Goal: Information Seeking & Learning: Learn about a topic

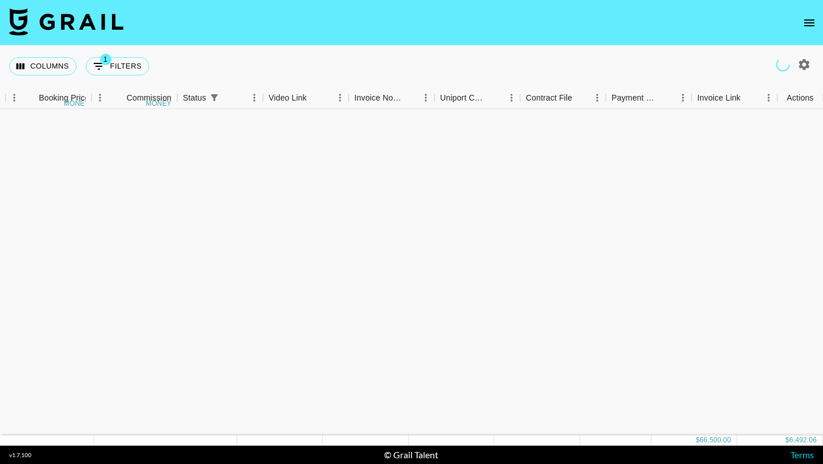
scroll to position [708, 646]
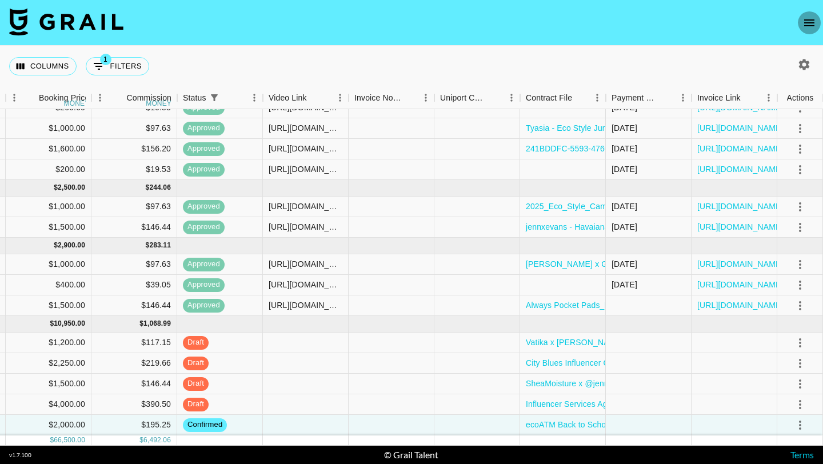
click at [810, 23] on icon "open drawer" at bounding box center [810, 23] width 14 height 14
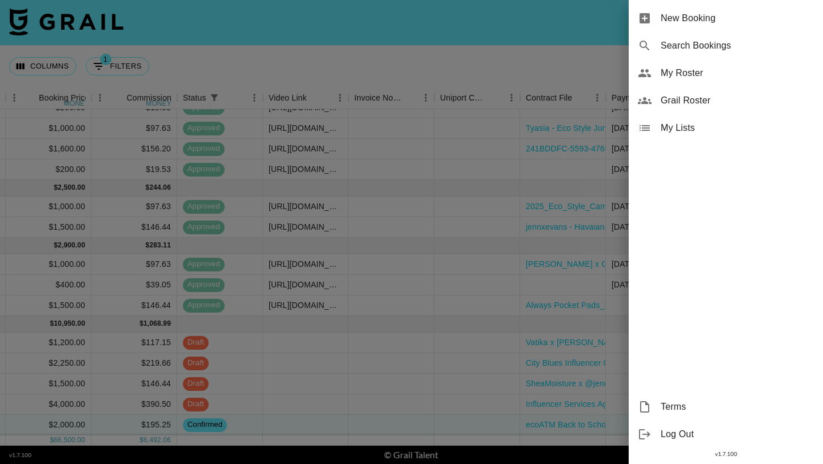
click at [691, 72] on span "My Roster" at bounding box center [737, 73] width 153 height 14
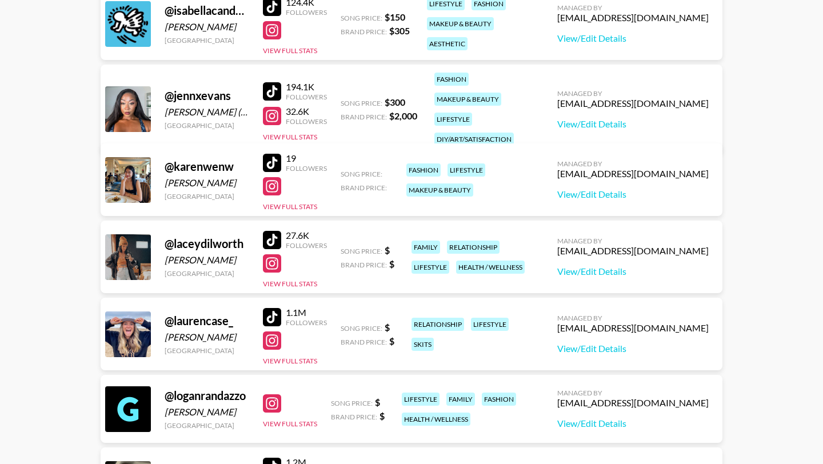
scroll to position [827, 0]
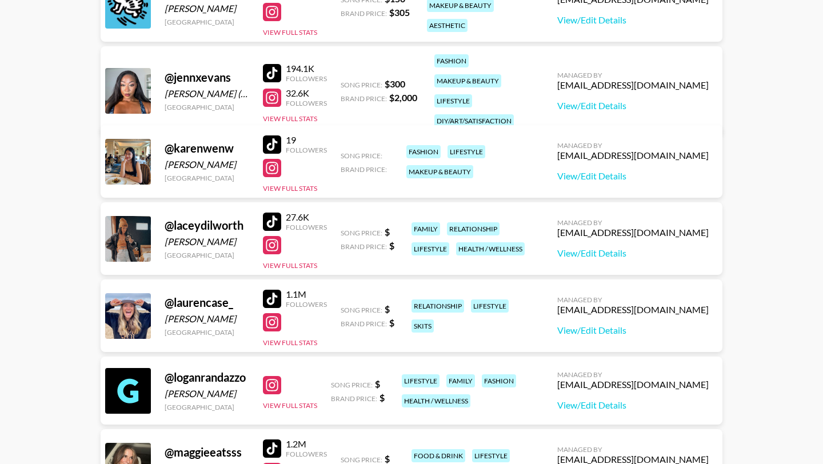
click at [278, 250] on div at bounding box center [272, 245] width 18 height 18
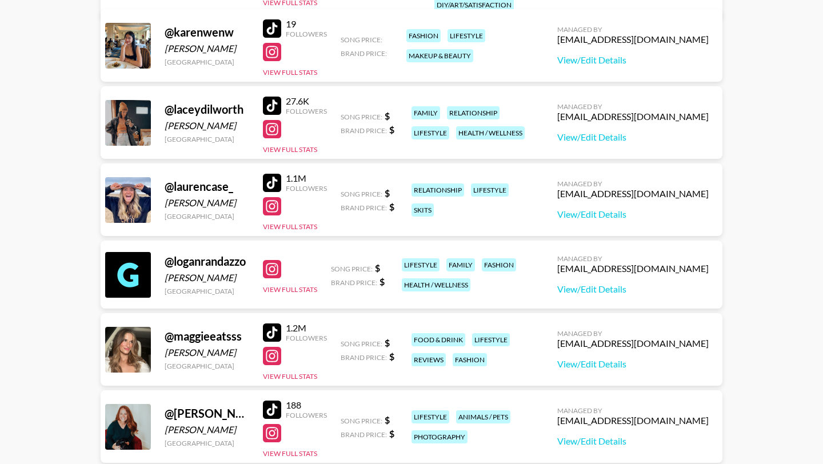
scroll to position [942, 0]
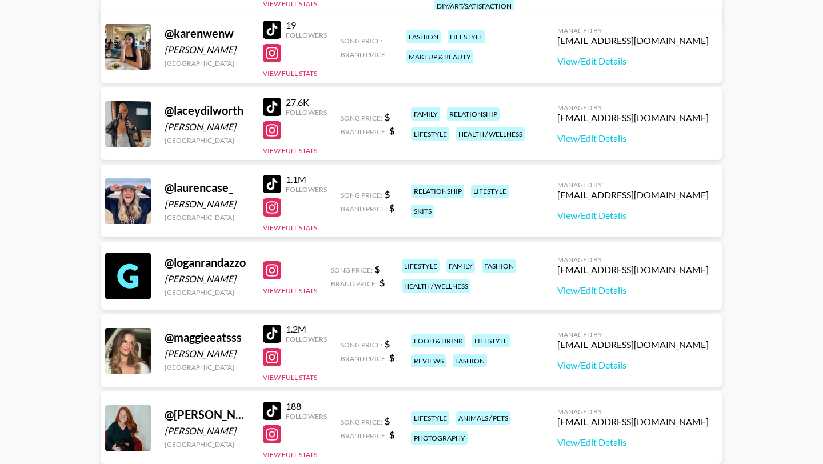
click at [268, 274] on div at bounding box center [272, 270] width 18 height 18
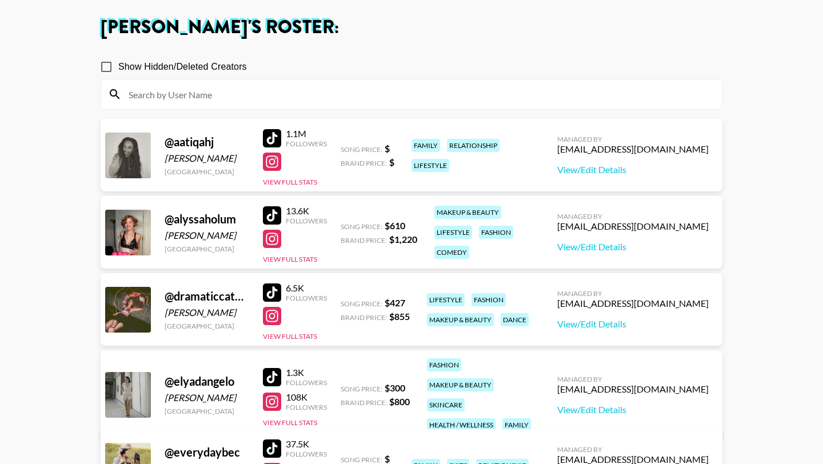
scroll to position [0, 0]
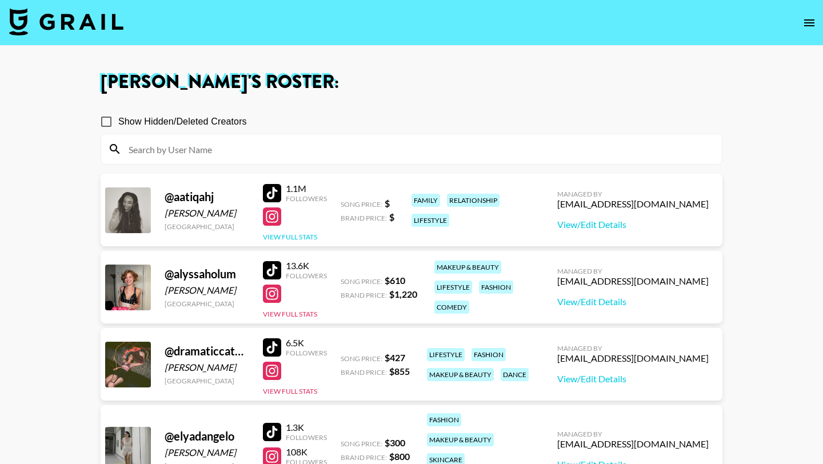
click at [286, 236] on button "View Full Stats" at bounding box center [290, 237] width 54 height 9
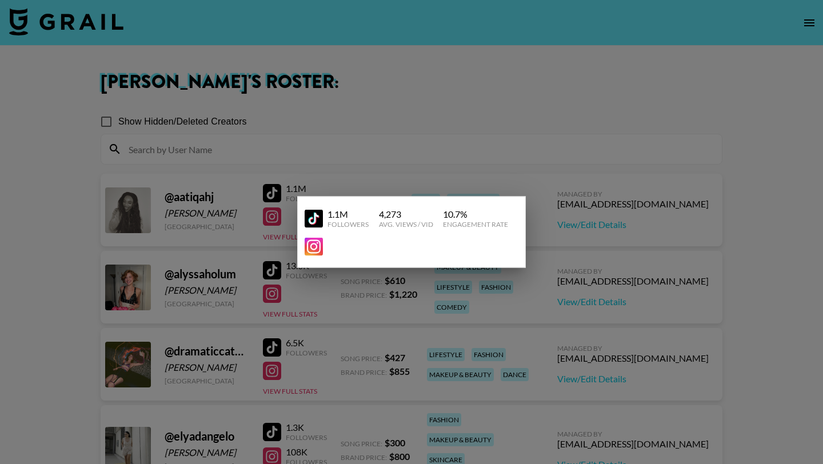
click at [326, 254] on link at bounding box center [316, 247] width 23 height 18
click at [456, 173] on div at bounding box center [411, 232] width 823 height 464
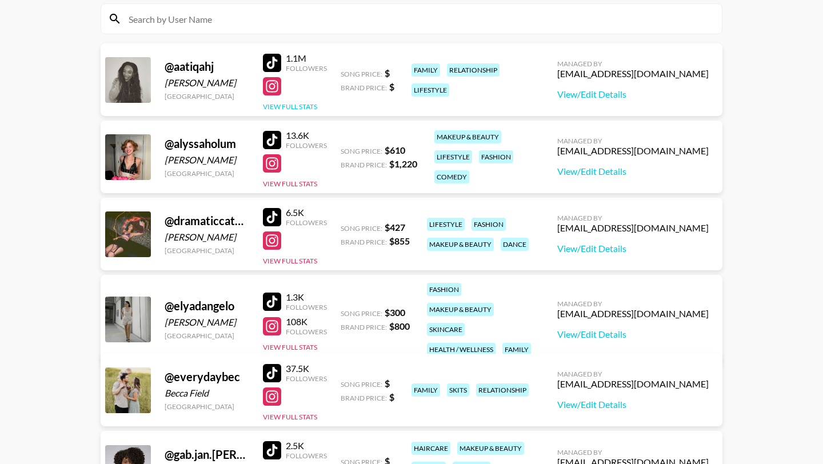
scroll to position [352, 0]
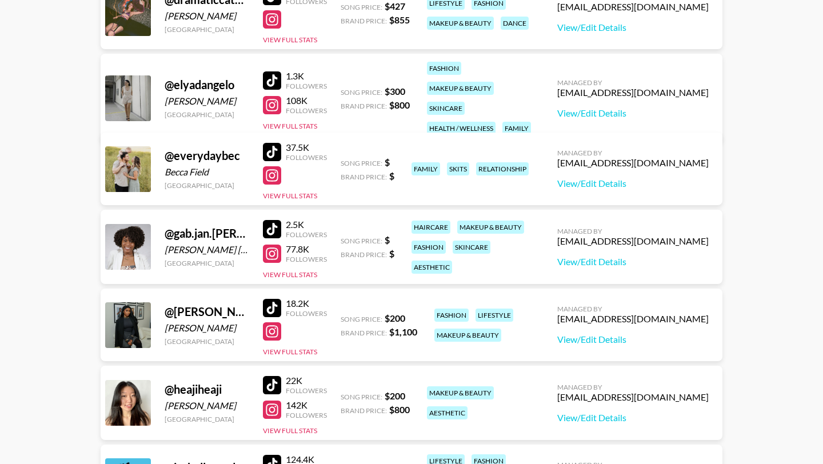
click at [364, 218] on div "@ gab.jan.[PERSON_NAME] [PERSON_NAME] [PERSON_NAME] United States 2.5K Follower…" at bounding box center [412, 247] width 622 height 74
click at [290, 153] on div "Followers" at bounding box center [306, 157] width 41 height 9
click at [280, 203] on div "@ everydaybec [GEOGRAPHIC_DATA] [GEOGRAPHIC_DATA] 37.5K Followers View Full Sta…" at bounding box center [412, 169] width 622 height 73
click at [276, 182] on div at bounding box center [272, 175] width 18 height 18
click at [272, 153] on div at bounding box center [272, 152] width 18 height 18
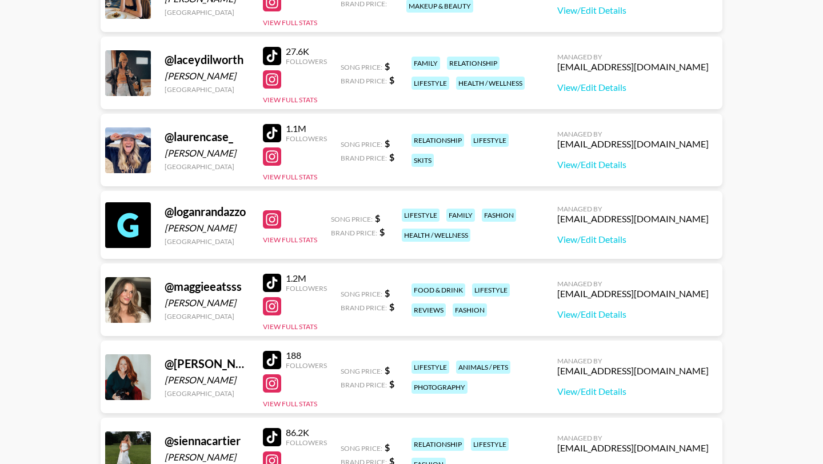
scroll to position [1255, 0]
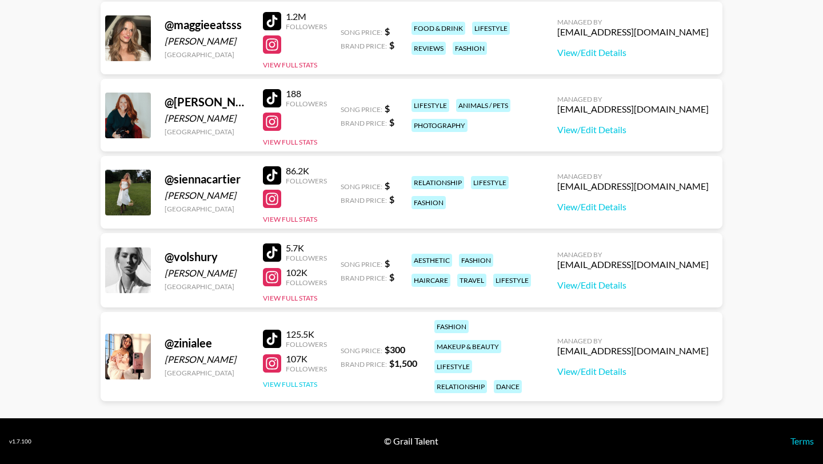
click at [289, 380] on button "View Full Stats" at bounding box center [290, 384] width 54 height 9
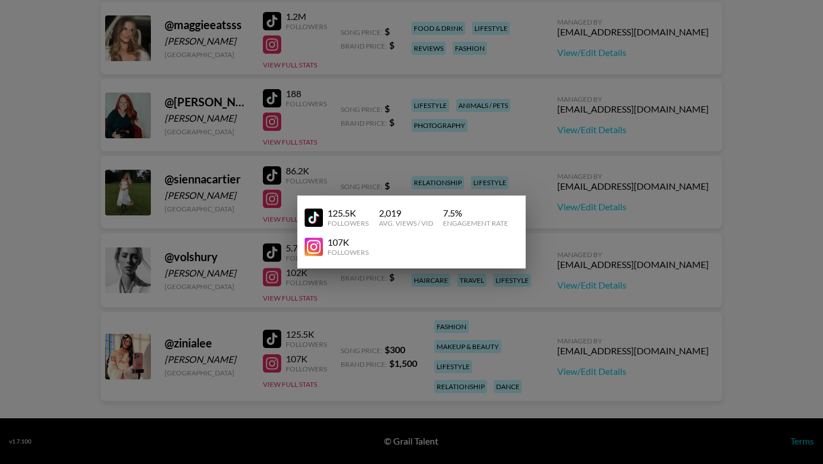
click at [348, 163] on div at bounding box center [411, 232] width 823 height 464
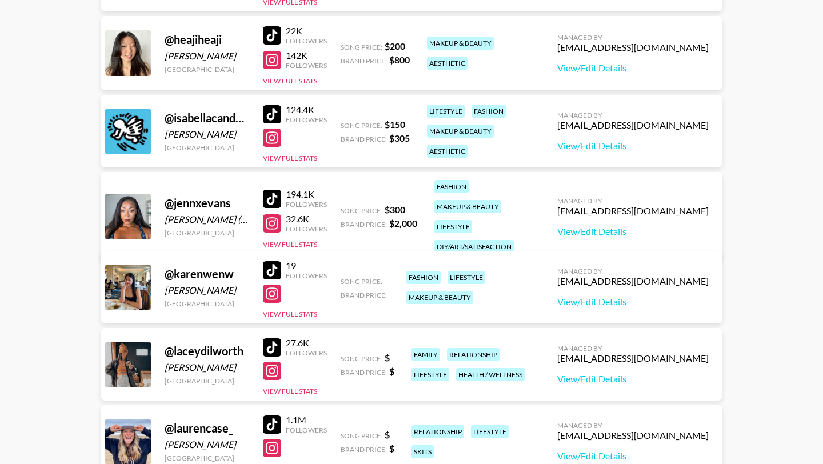
scroll to position [692, 0]
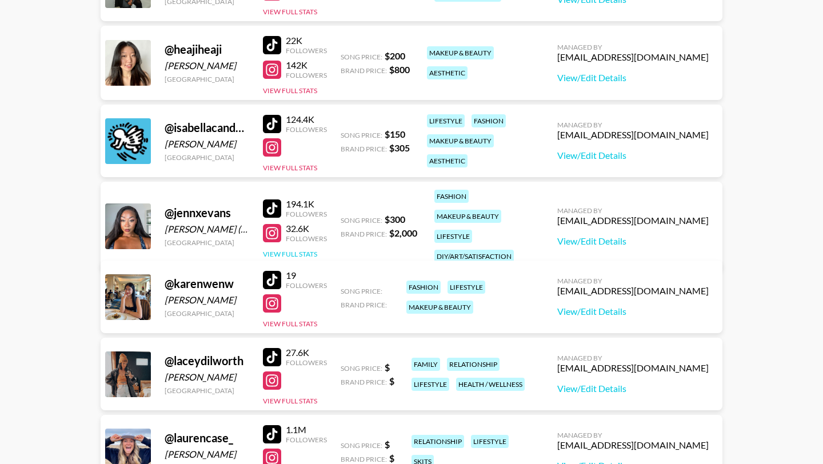
click at [284, 250] on button "View Full Stats" at bounding box center [290, 254] width 54 height 9
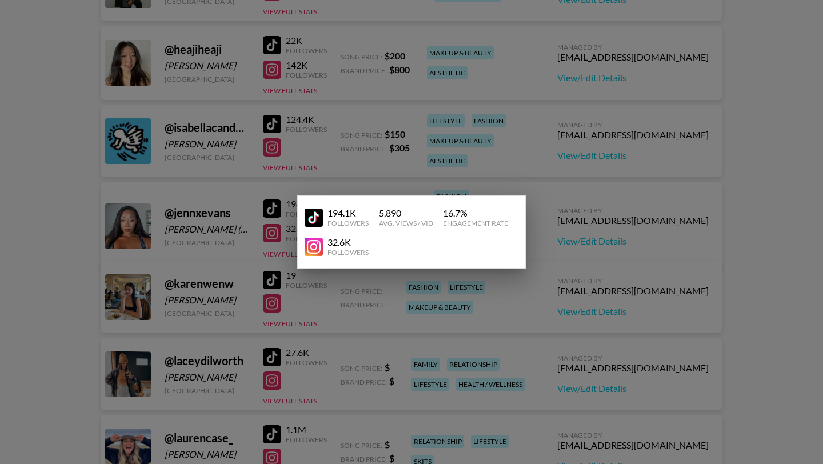
click at [268, 147] on div at bounding box center [411, 232] width 823 height 464
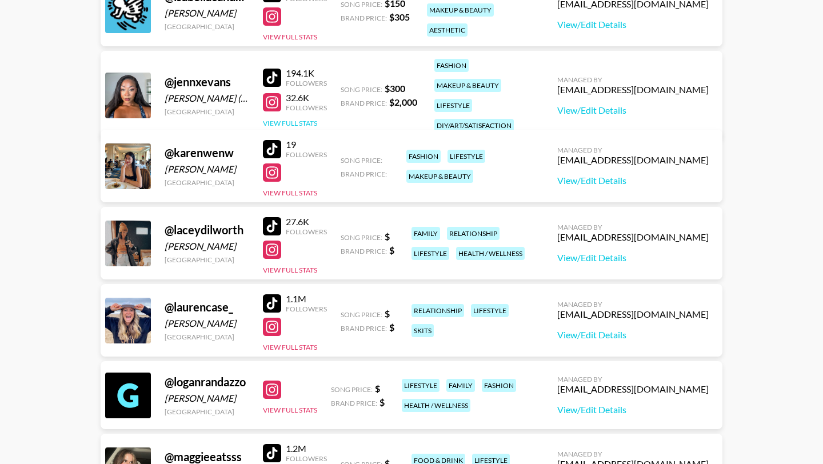
scroll to position [813, 0]
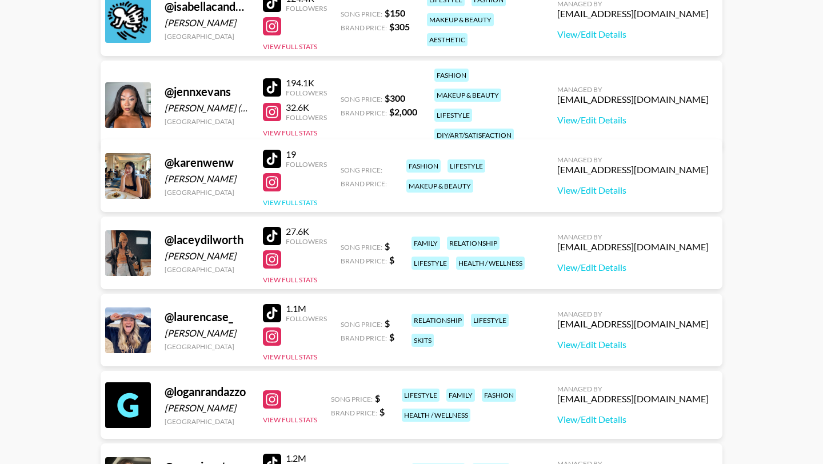
click at [290, 201] on button "View Full Stats" at bounding box center [290, 202] width 54 height 9
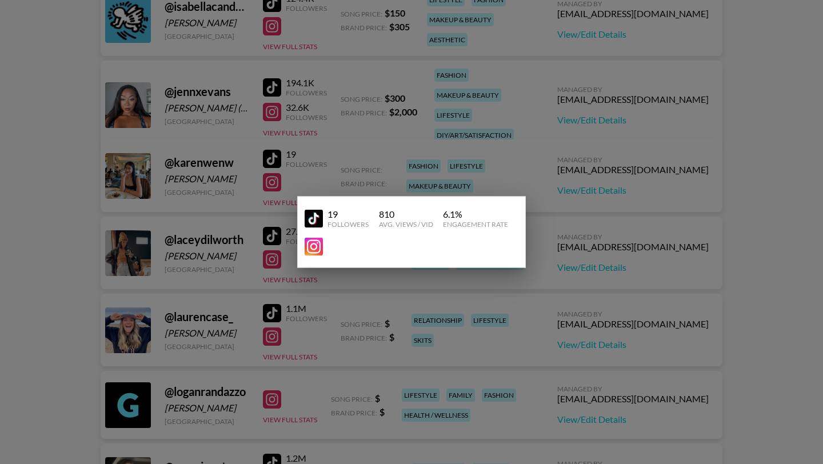
click at [359, 173] on div at bounding box center [411, 232] width 823 height 464
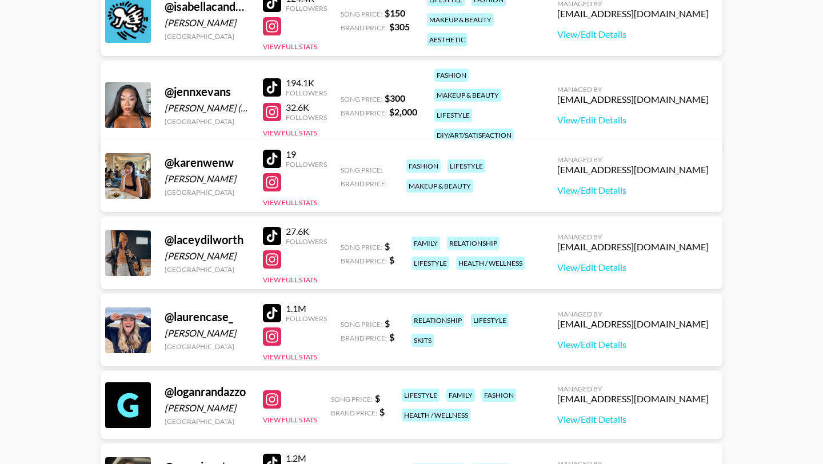
click at [272, 316] on div at bounding box center [272, 313] width 18 height 18
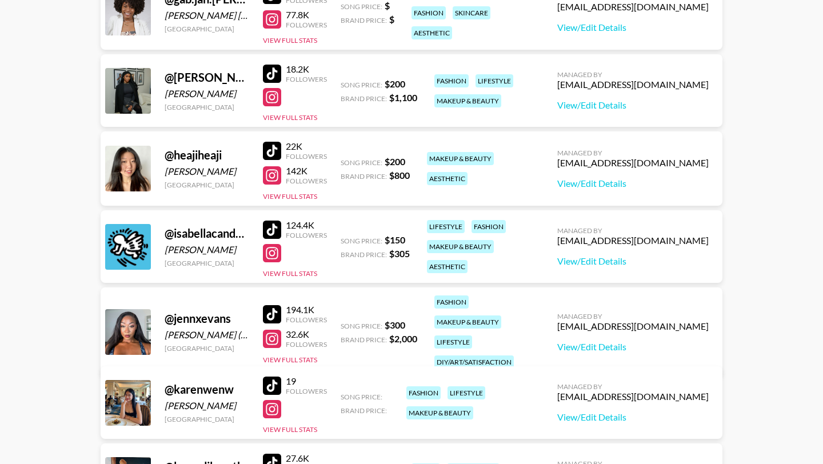
scroll to position [552, 0]
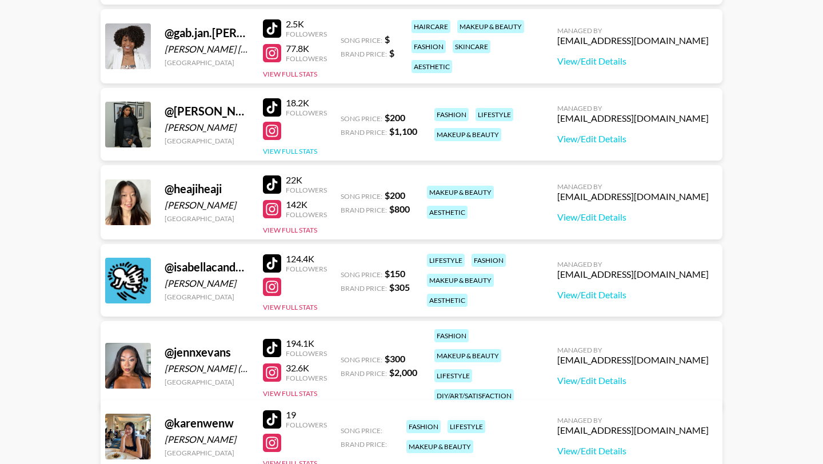
click at [294, 148] on button "View Full Stats" at bounding box center [290, 151] width 54 height 9
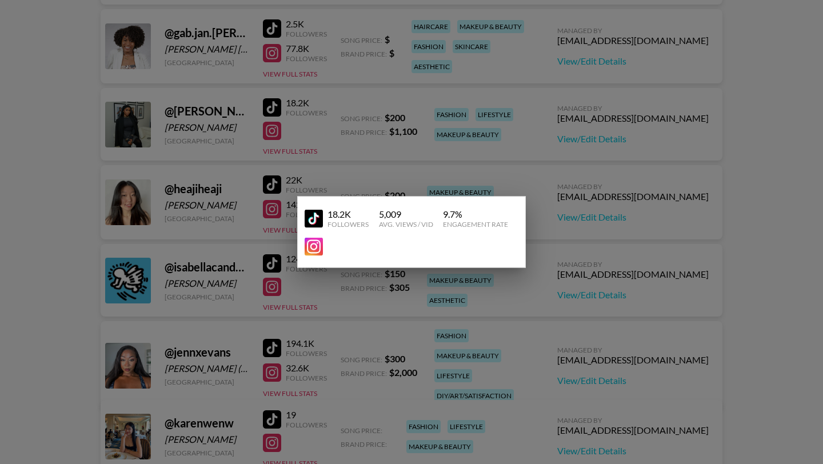
click at [246, 145] on div at bounding box center [411, 232] width 823 height 464
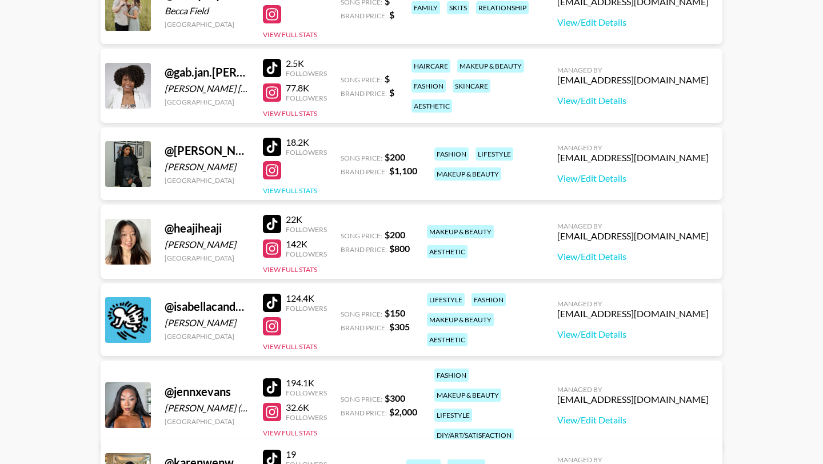
scroll to position [495, 0]
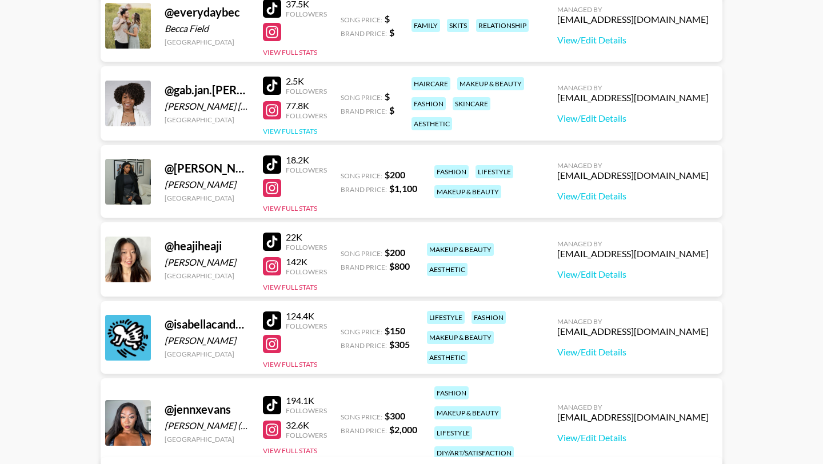
click at [291, 132] on button "View Full Stats" at bounding box center [290, 131] width 54 height 9
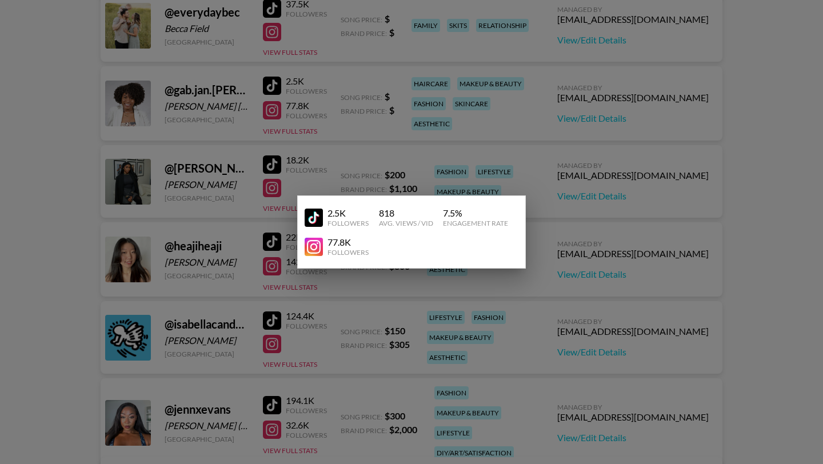
click at [645, 96] on div at bounding box center [411, 232] width 823 height 464
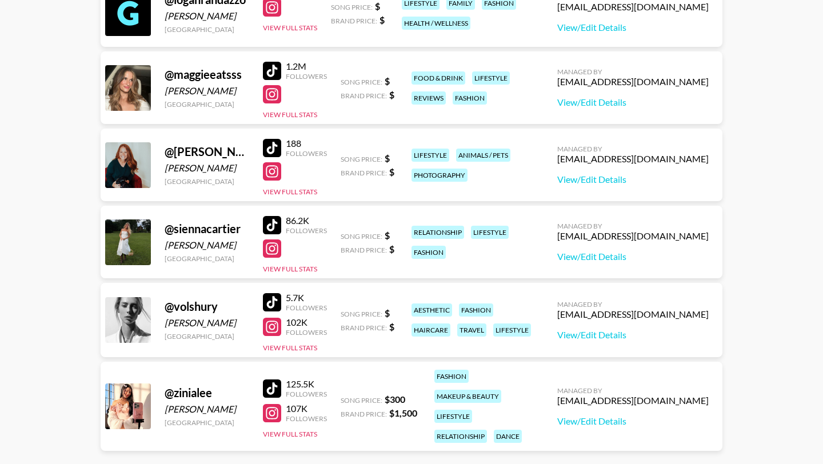
scroll to position [1189, 0]
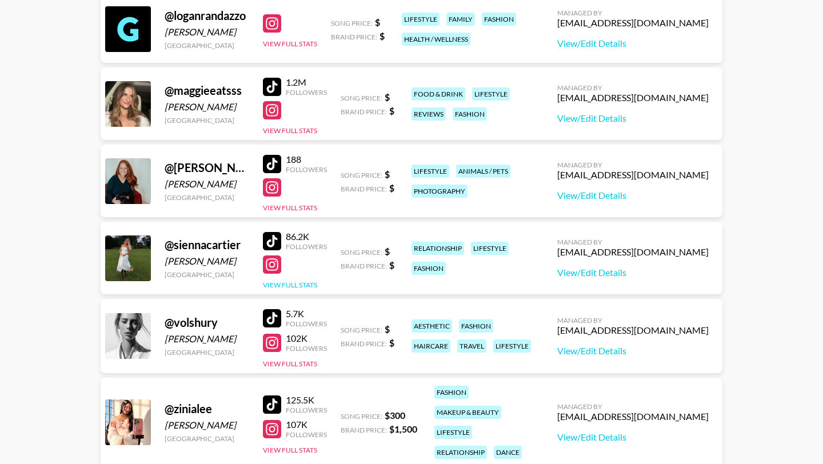
click at [280, 284] on button "View Full Stats" at bounding box center [290, 285] width 54 height 9
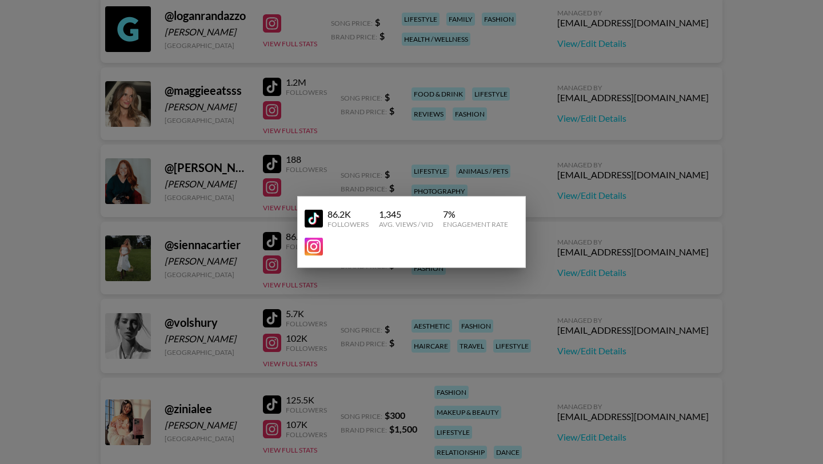
click at [310, 246] on img at bounding box center [314, 247] width 18 height 18
click at [316, 216] on img at bounding box center [314, 218] width 18 height 18
click at [519, 109] on div at bounding box center [411, 232] width 823 height 464
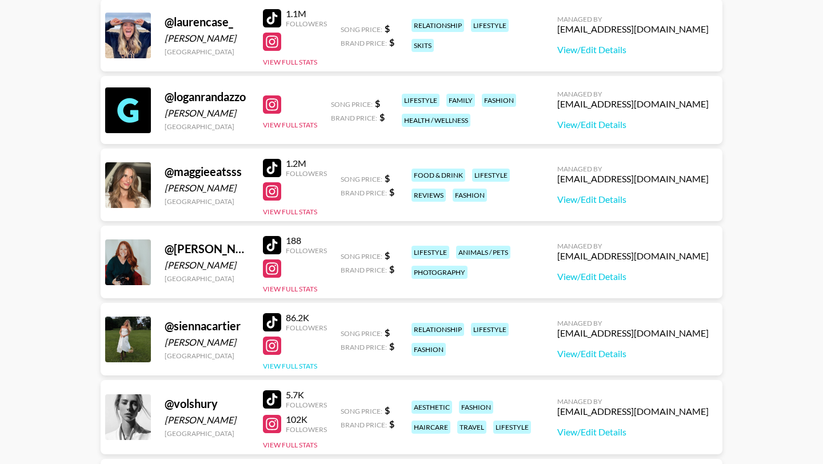
scroll to position [1100, 0]
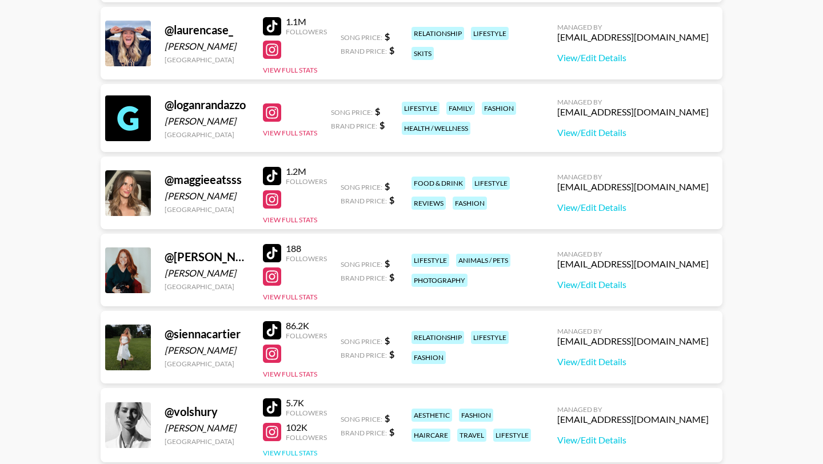
click at [274, 452] on button "View Full Stats" at bounding box center [290, 453] width 54 height 9
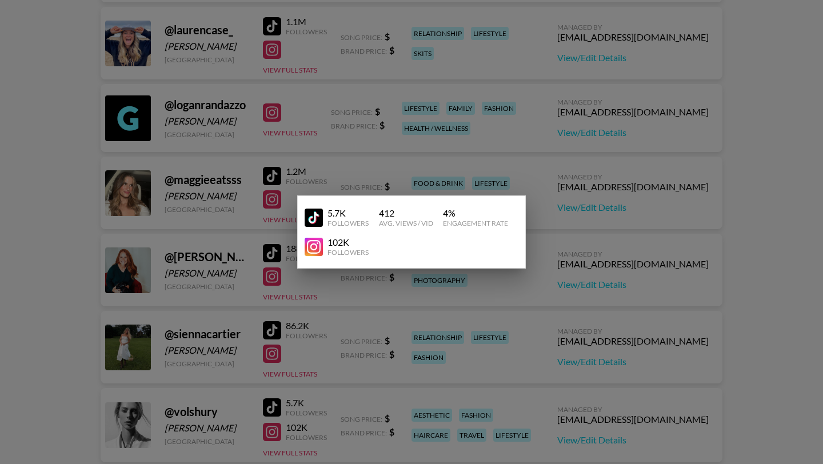
click at [721, 201] on div at bounding box center [411, 232] width 823 height 464
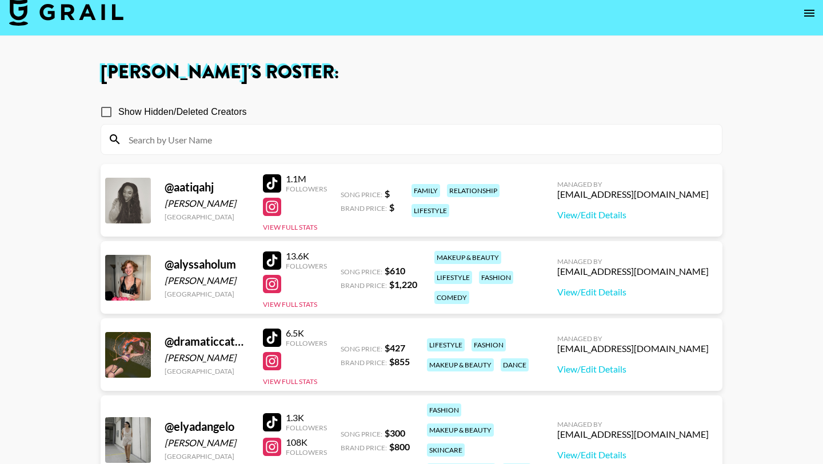
scroll to position [33, 0]
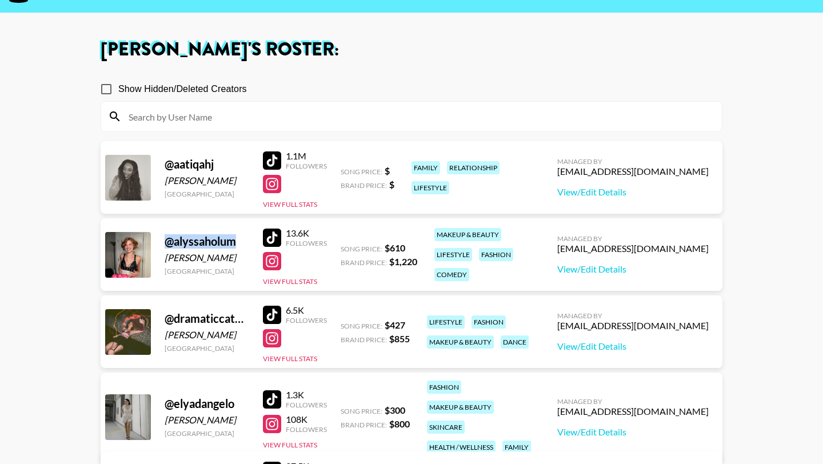
drag, startPoint x: 165, startPoint y: 243, endPoint x: 249, endPoint y: 243, distance: 84.1
click at [249, 243] on div "@ alyssaholum" at bounding box center [207, 241] width 85 height 14
copy div "@ alyssaholum"
click at [289, 277] on button "View Full Stats" at bounding box center [290, 281] width 54 height 9
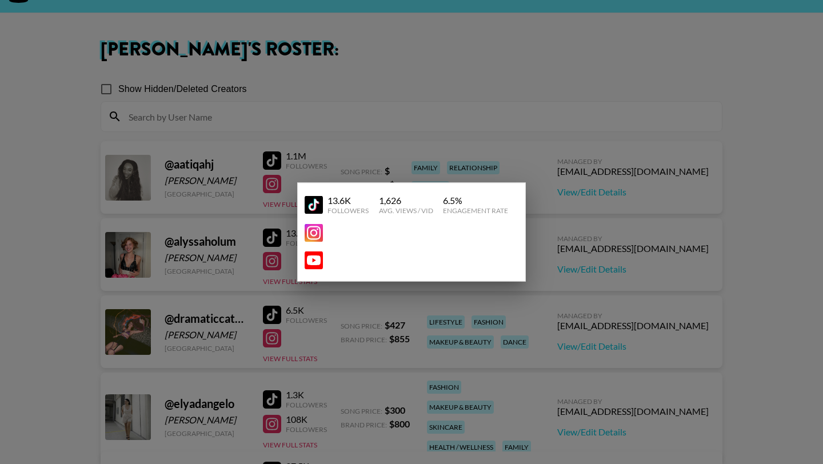
click at [310, 244] on div at bounding box center [412, 233] width 214 height 27
click at [314, 232] on img at bounding box center [314, 233] width 18 height 18
click at [442, 139] on div at bounding box center [411, 232] width 823 height 464
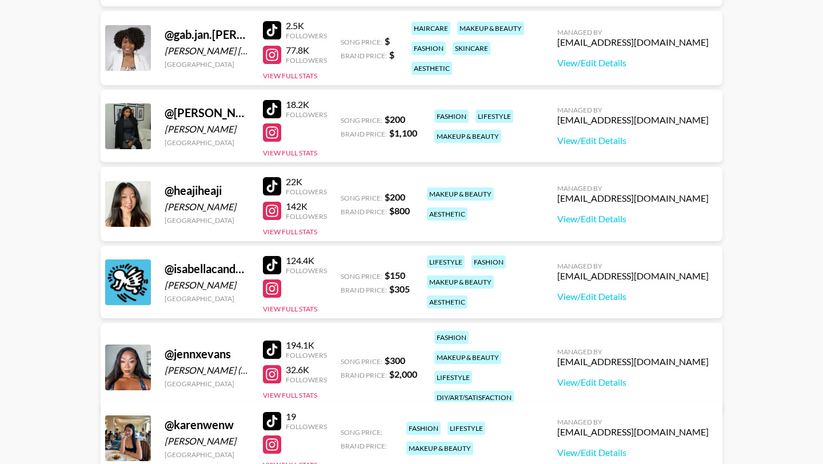
scroll to position [560, 0]
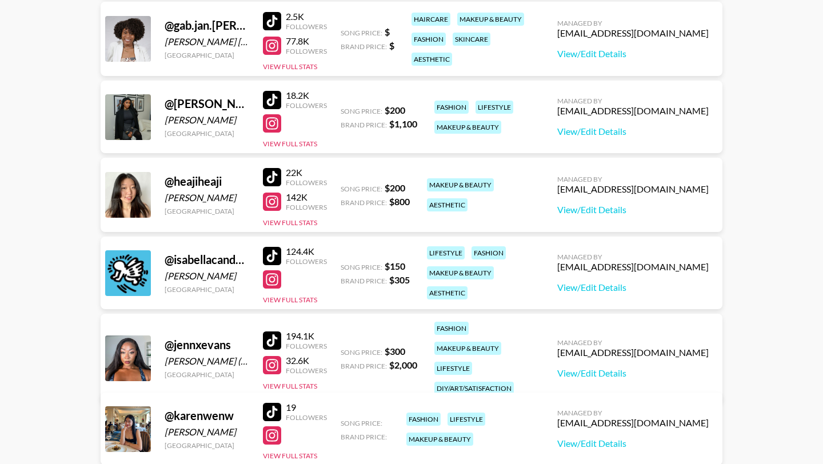
click at [276, 254] on div at bounding box center [272, 256] width 18 height 18
click at [270, 284] on div at bounding box center [272, 279] width 18 height 18
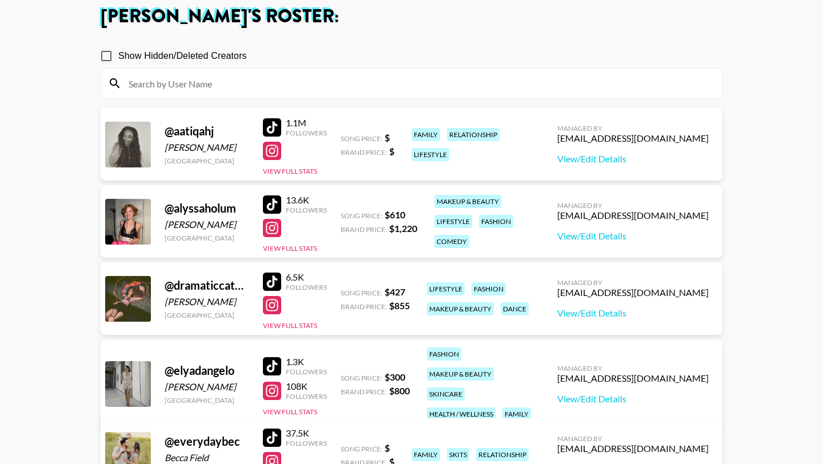
scroll to position [0, 0]
